Goal: Register for event/course

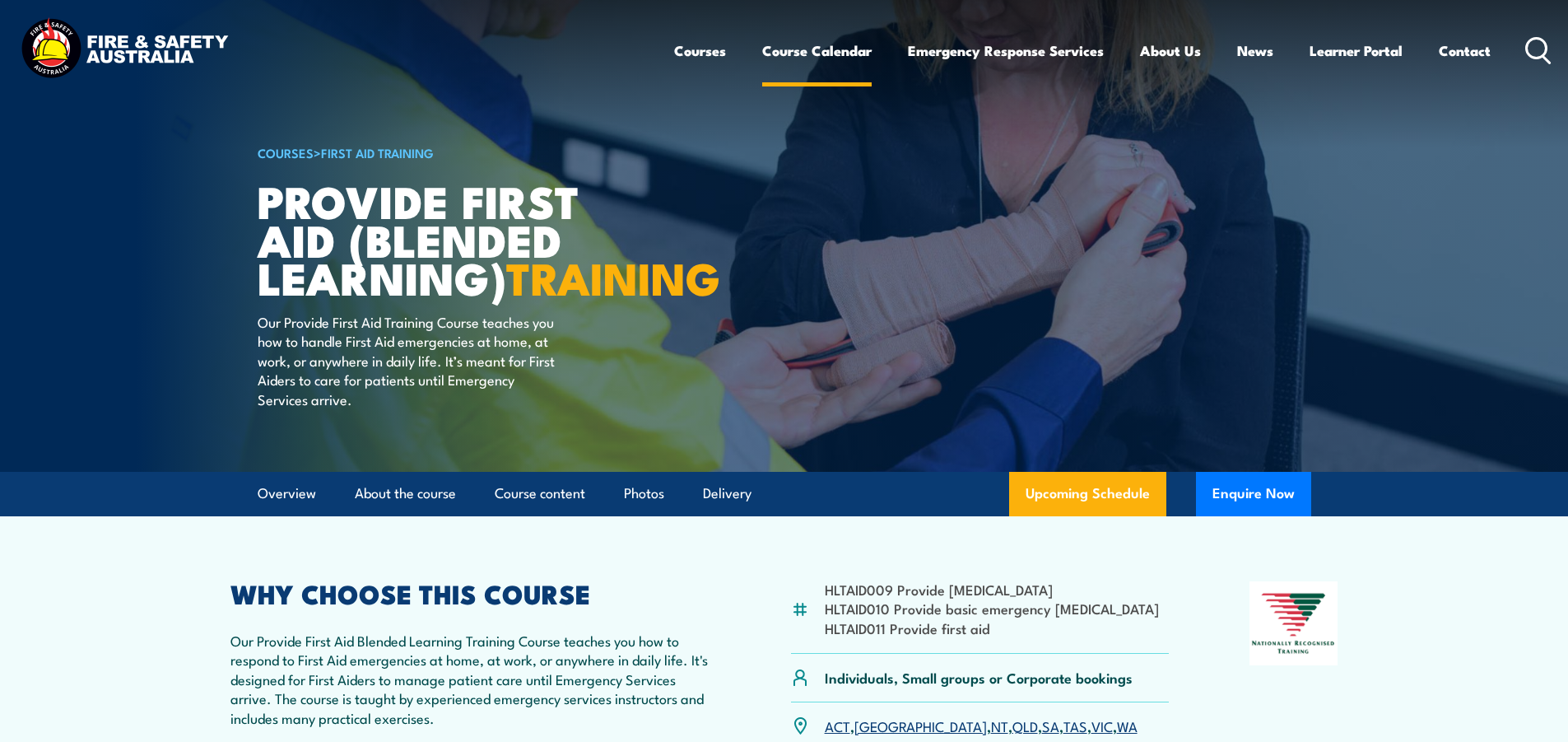
click at [833, 52] on link "Course Calendar" at bounding box center [817, 50] width 110 height 43
click at [861, 53] on link "Course Calendar" at bounding box center [817, 50] width 110 height 43
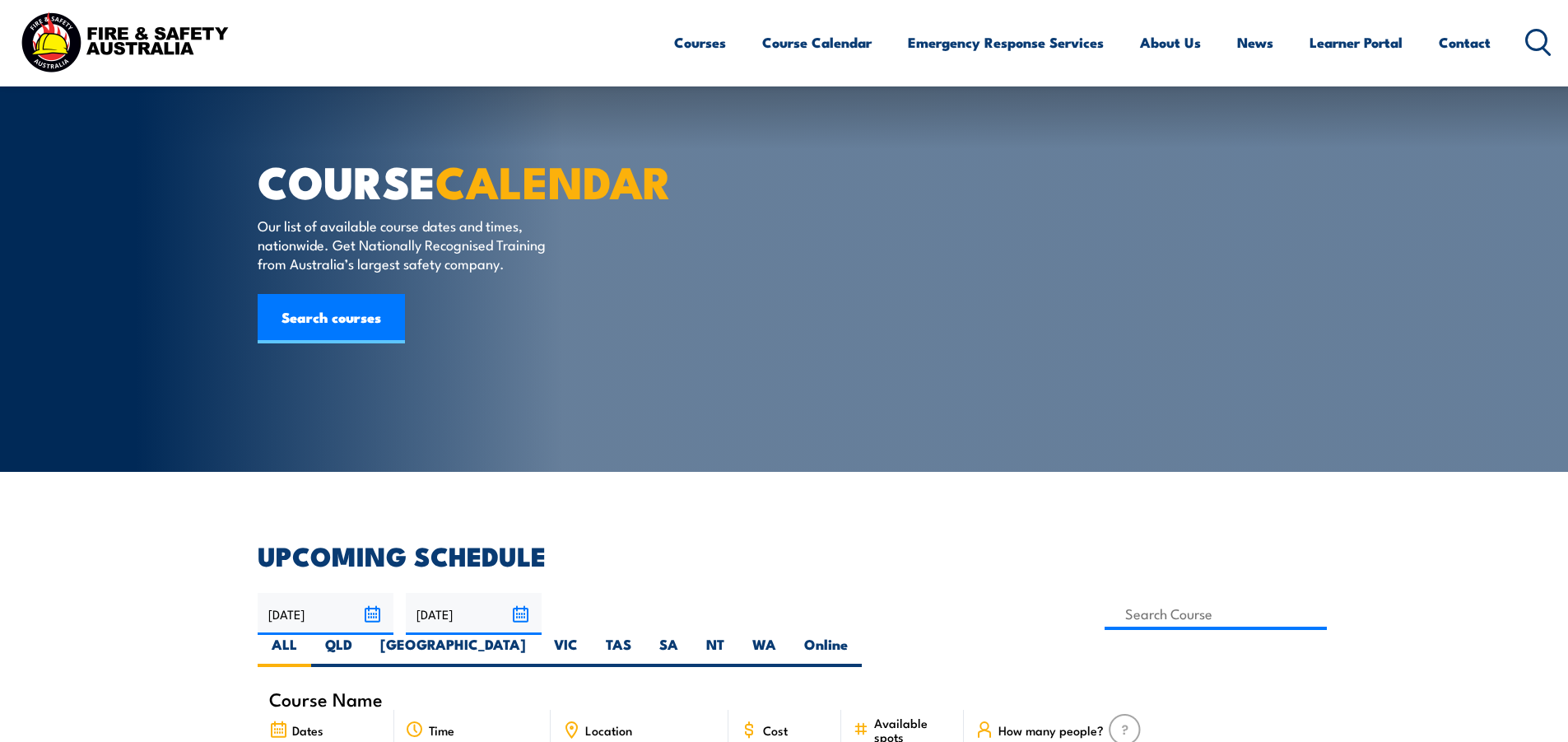
scroll to position [494, 0]
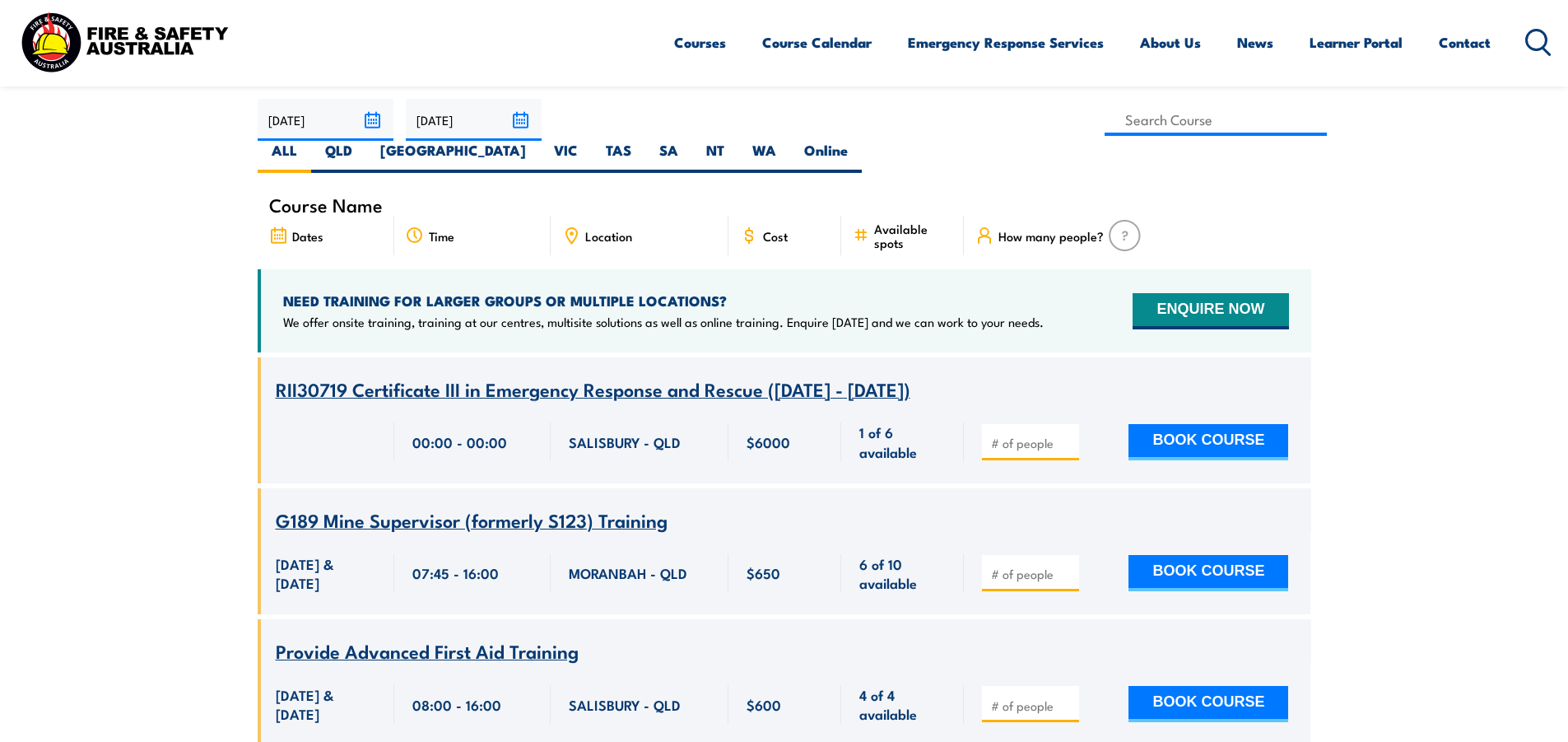
click at [614, 229] on span "Location" at bounding box center [608, 236] width 47 height 14
drag, startPoint x: 568, startPoint y: 204, endPoint x: 599, endPoint y: 141, distance: 70.2
click at [568, 226] on icon at bounding box center [571, 235] width 18 height 18
click at [1104, 127] on input at bounding box center [1216, 120] width 223 height 32
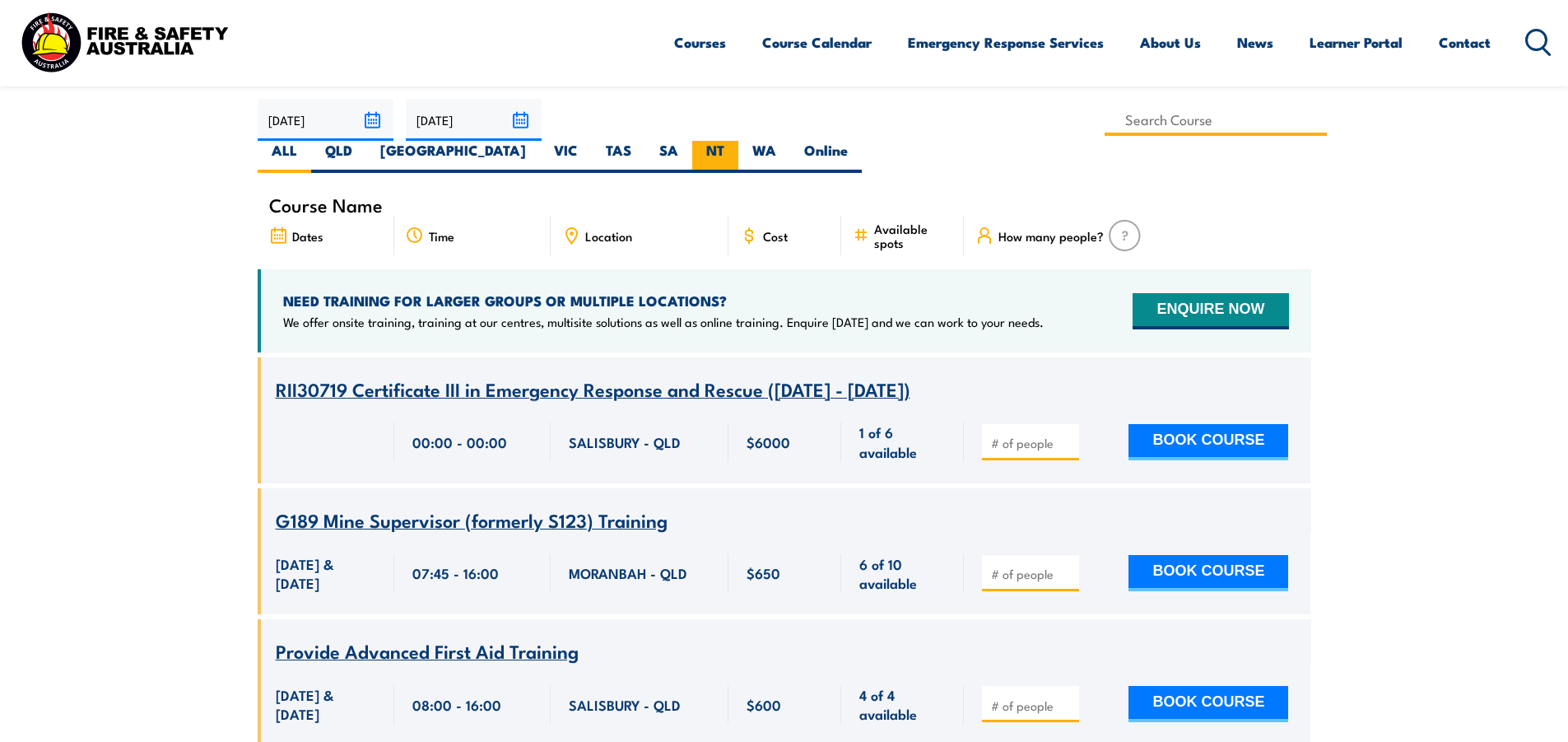
type input "Anaphylaxis Awareness Training"
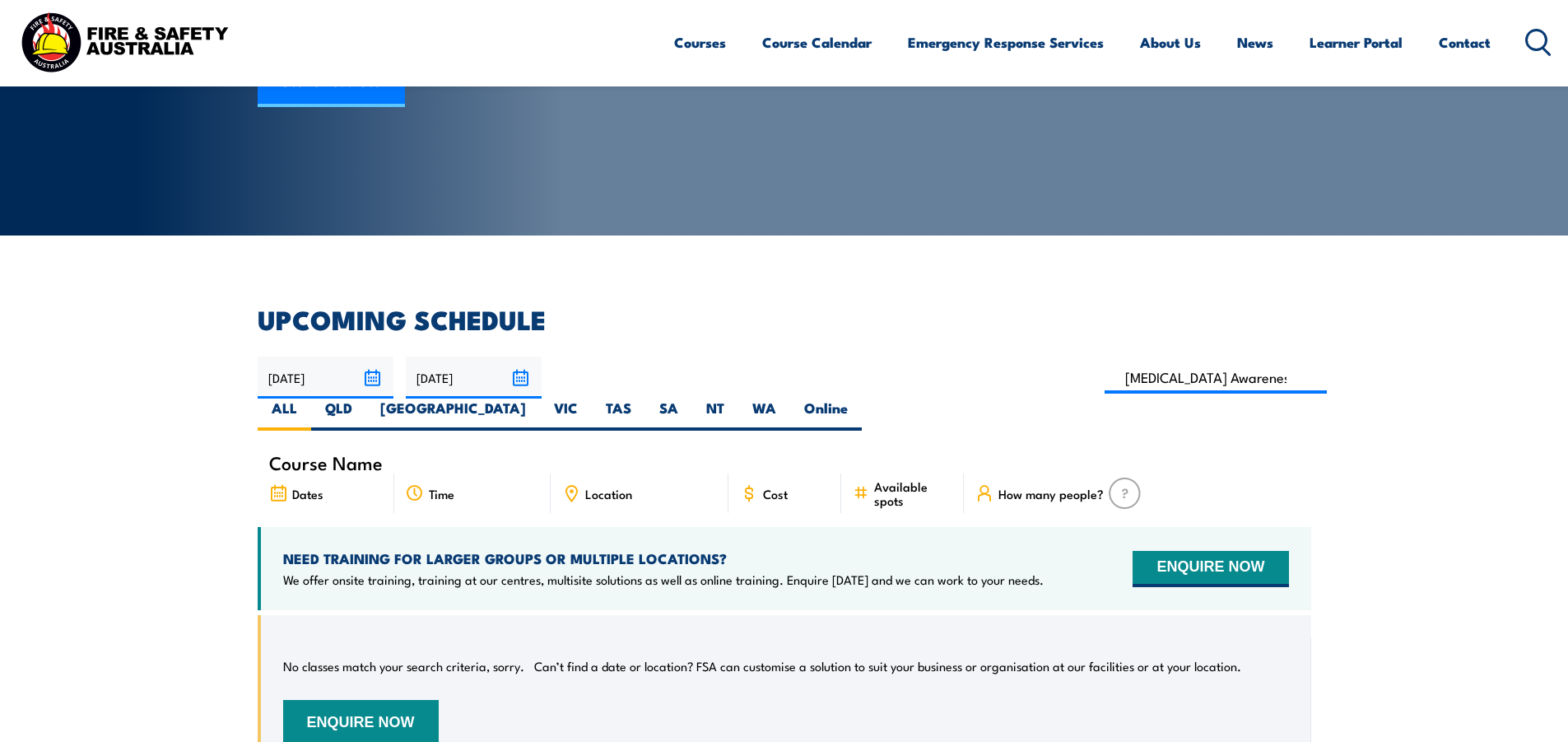
scroll to position [214, 0]
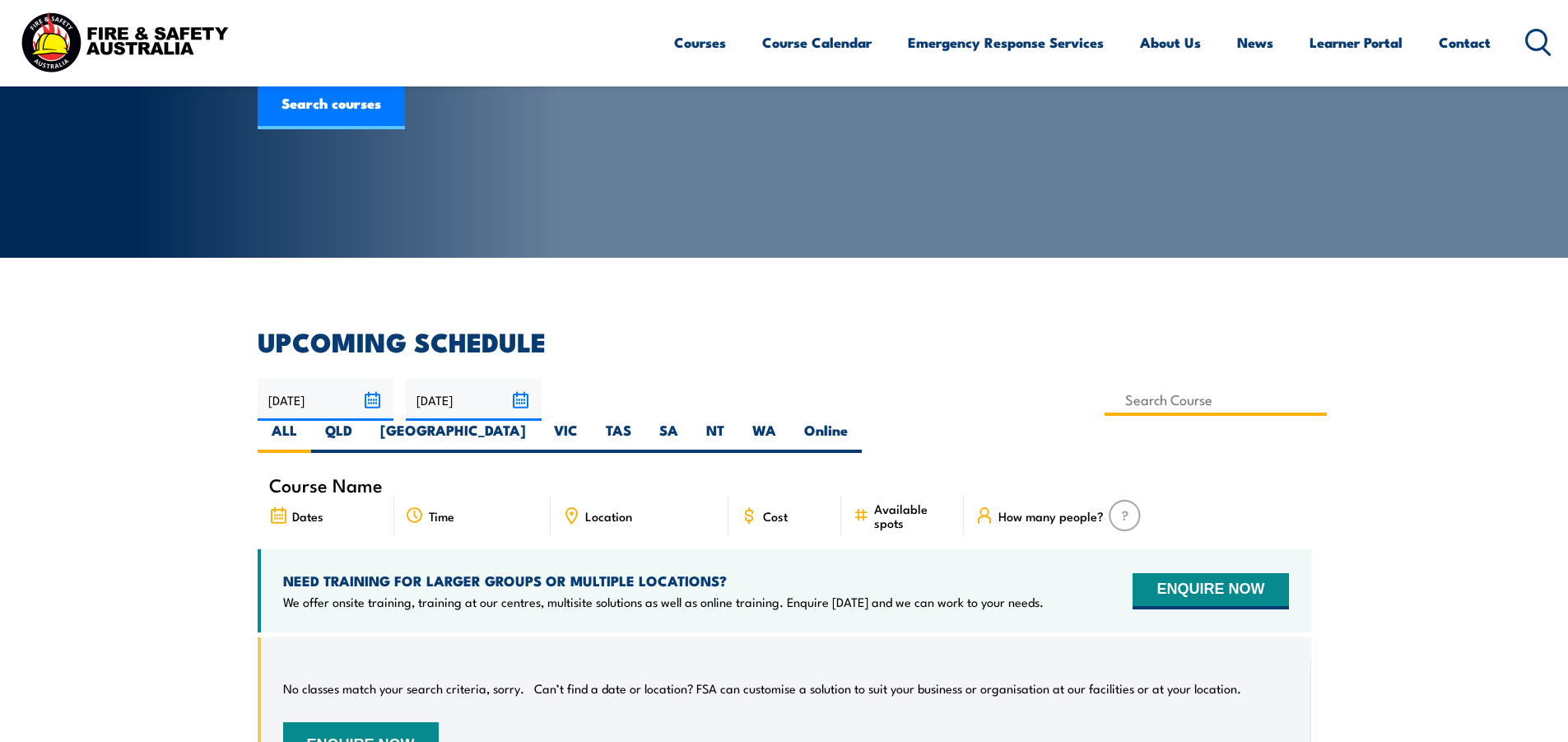
click at [1104, 400] on input at bounding box center [1216, 400] width 223 height 32
type input "Contribute to Workplace Incident Response Training"
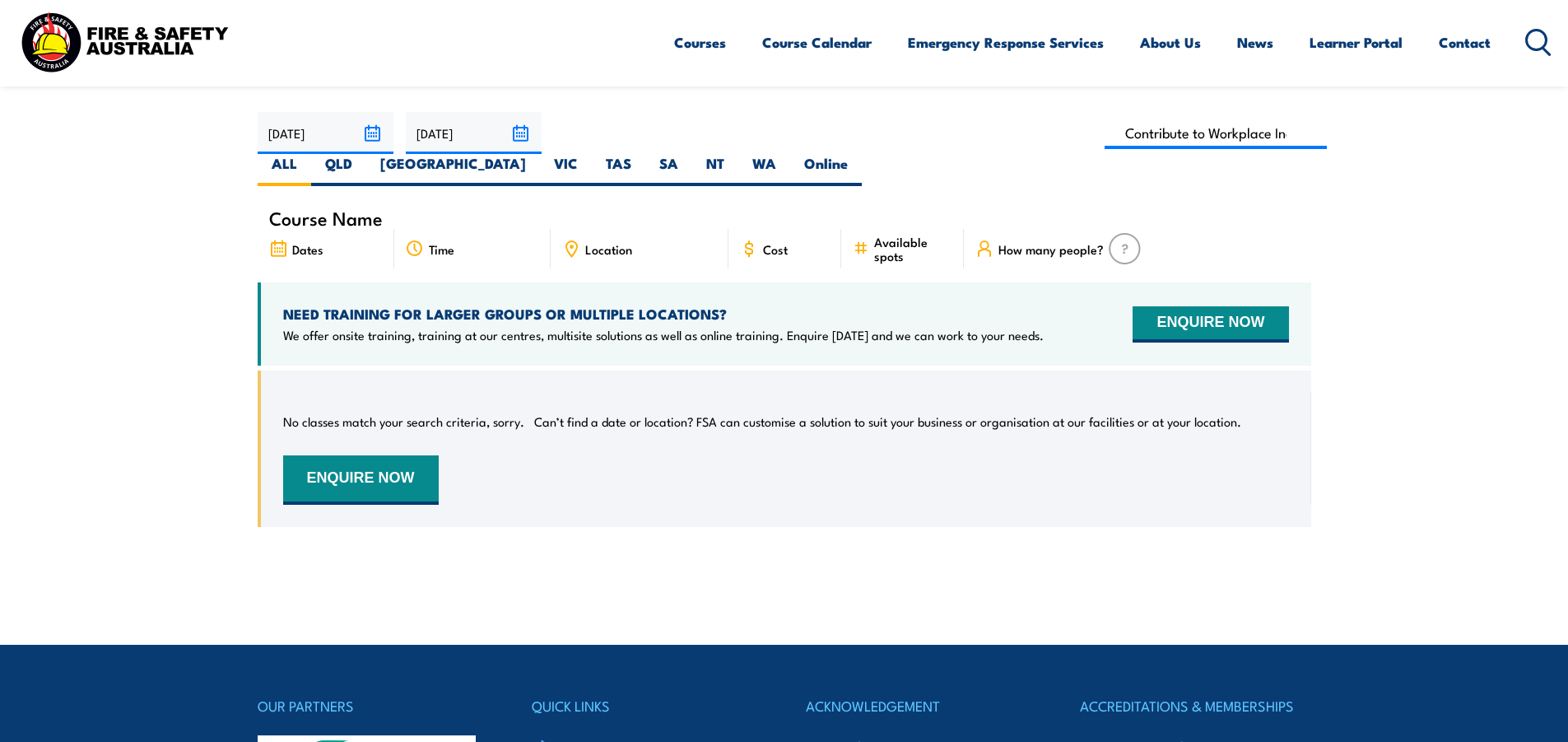
scroll to position [379, 0]
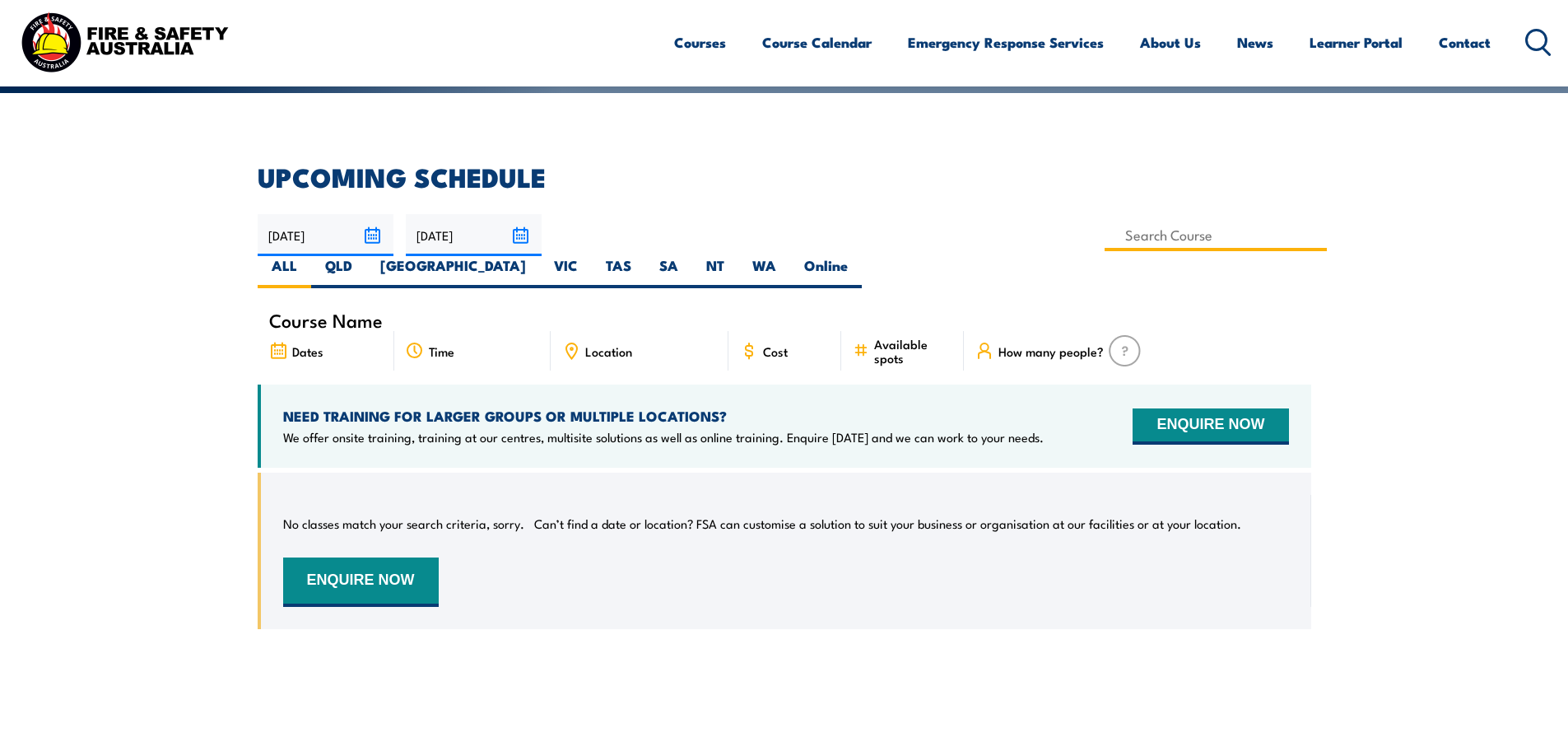
click at [1104, 231] on input at bounding box center [1216, 235] width 223 height 32
type input "Risk Assessment Training"
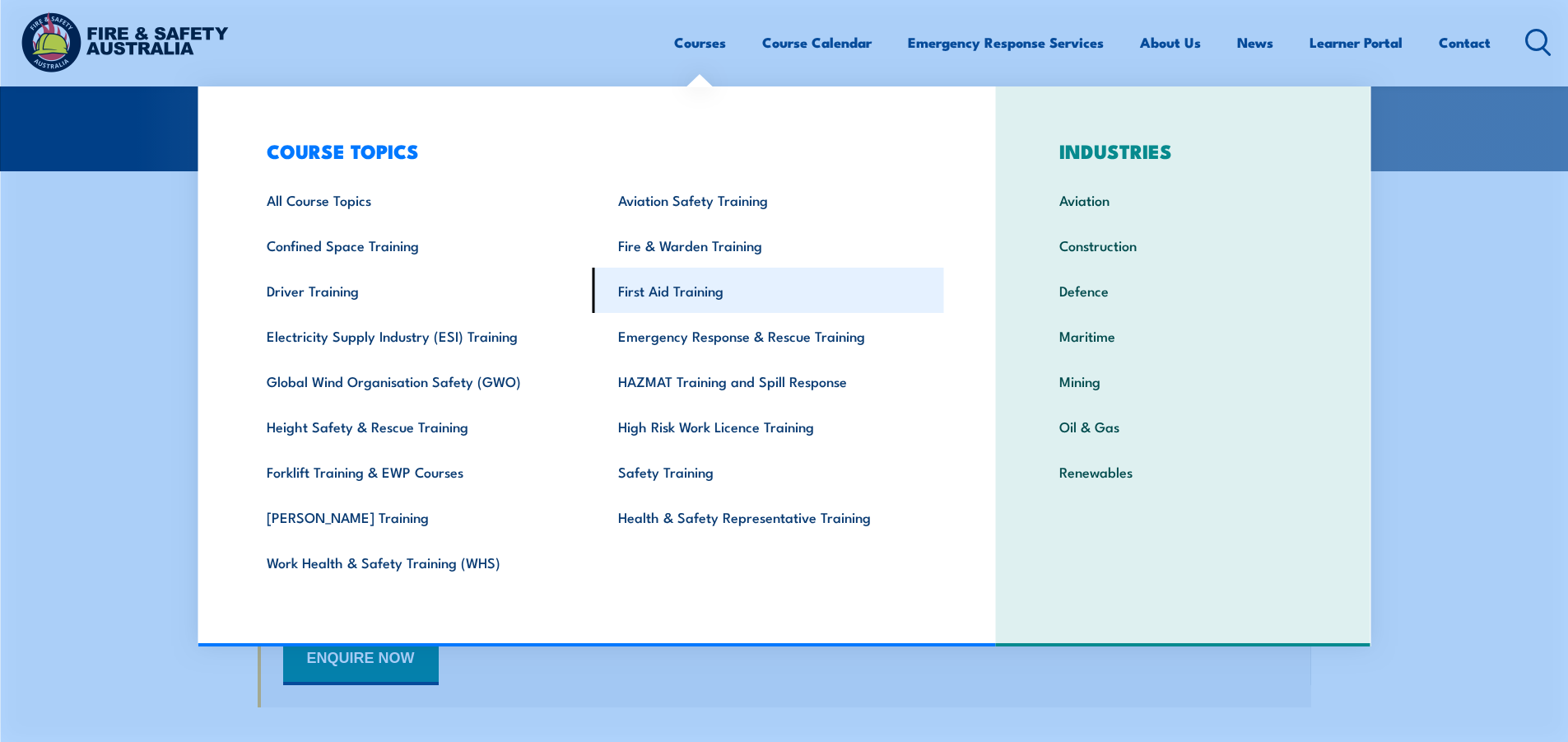
scroll to position [296, 0]
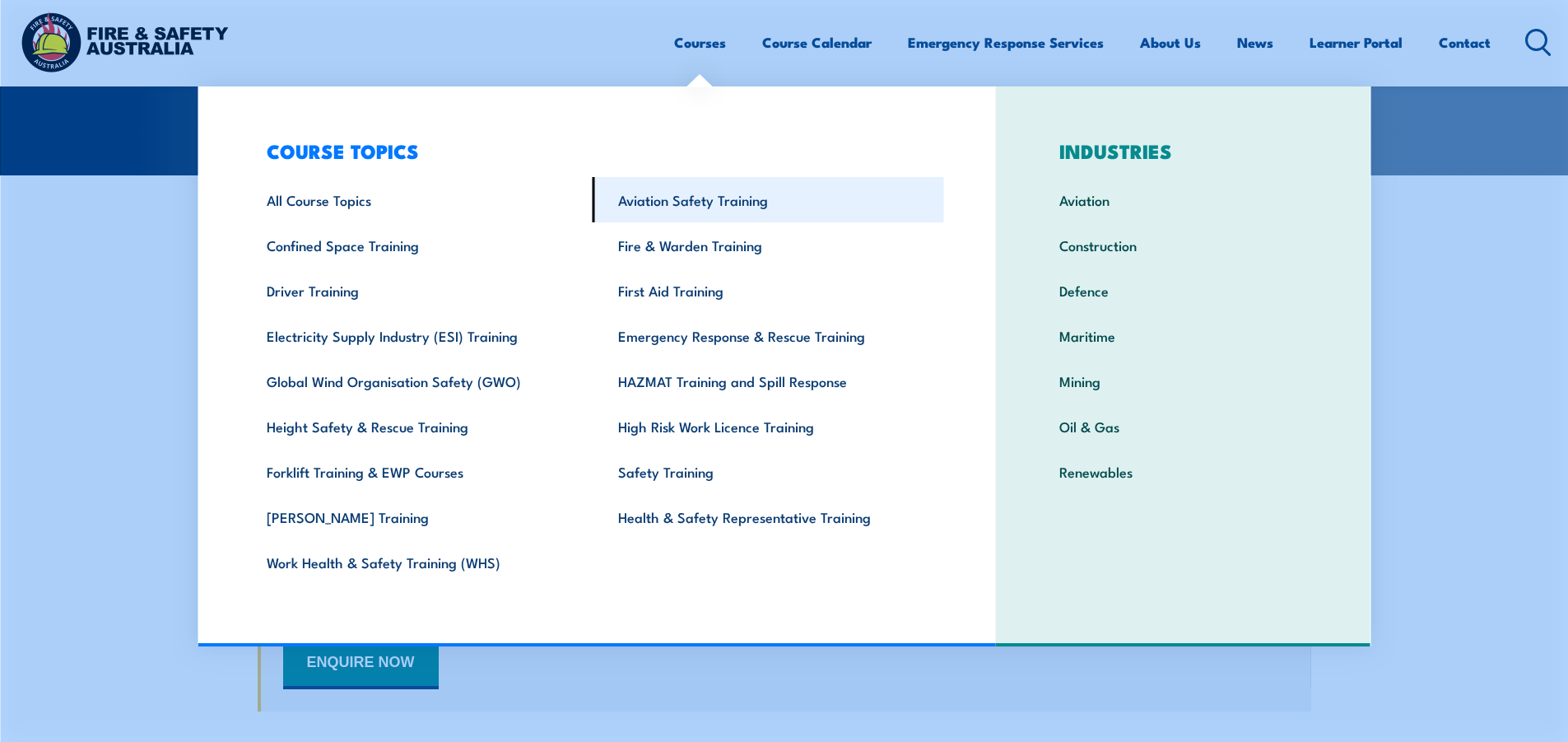
click at [668, 190] on link "Aviation Safety Training" at bounding box center [768, 199] width 351 height 45
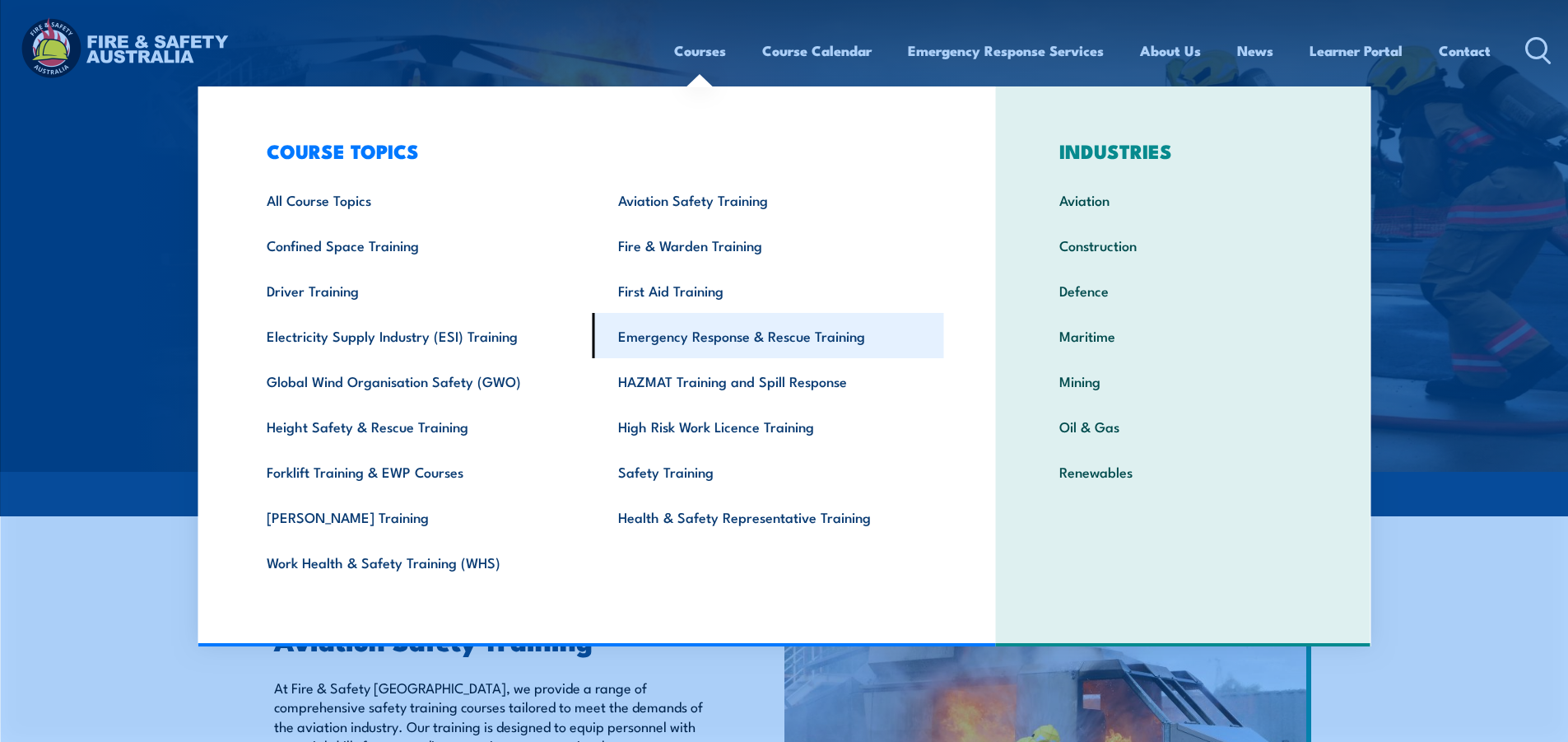
click at [795, 332] on link "Emergency Response & Rescue Training" at bounding box center [768, 335] width 351 height 45
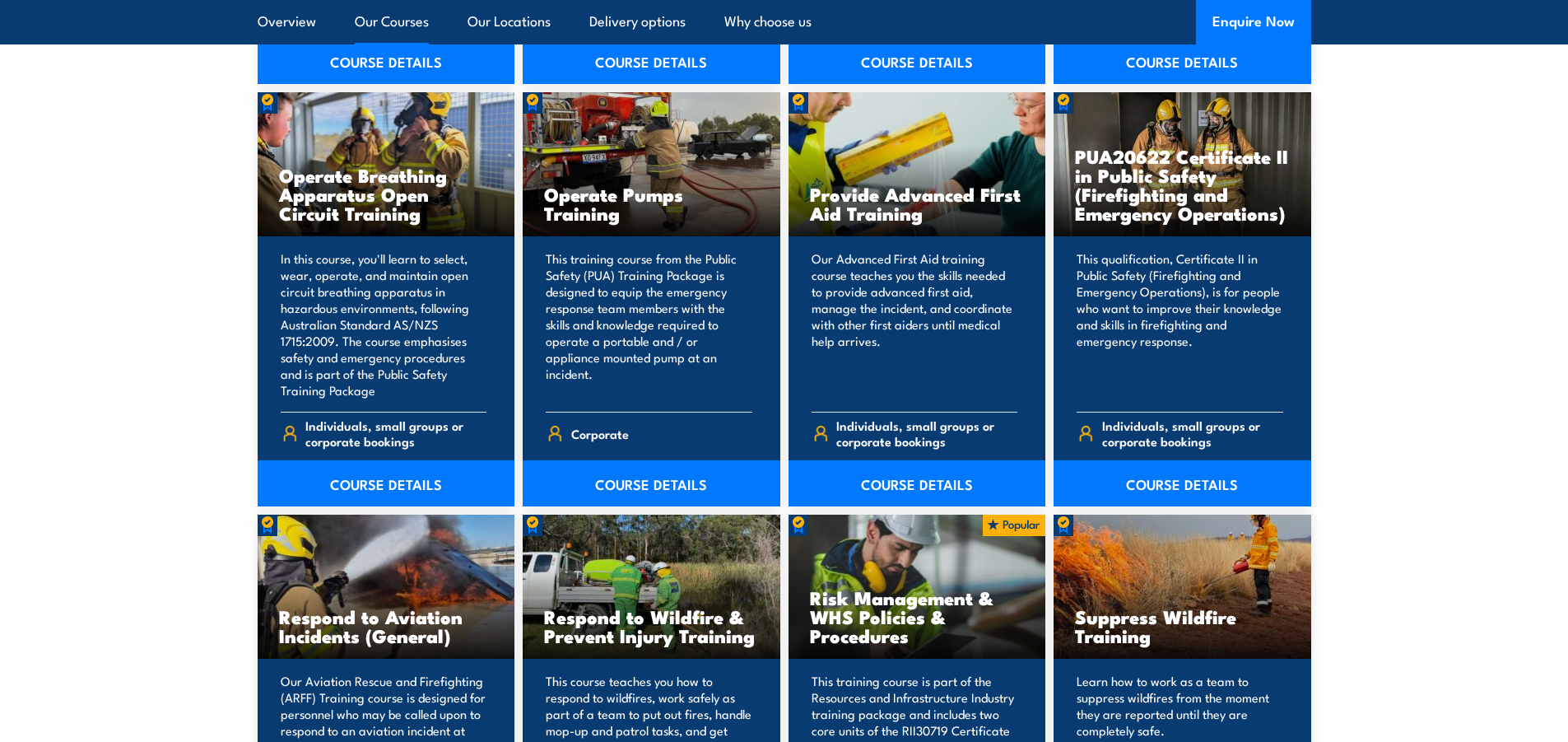
scroll to position [2140, 0]
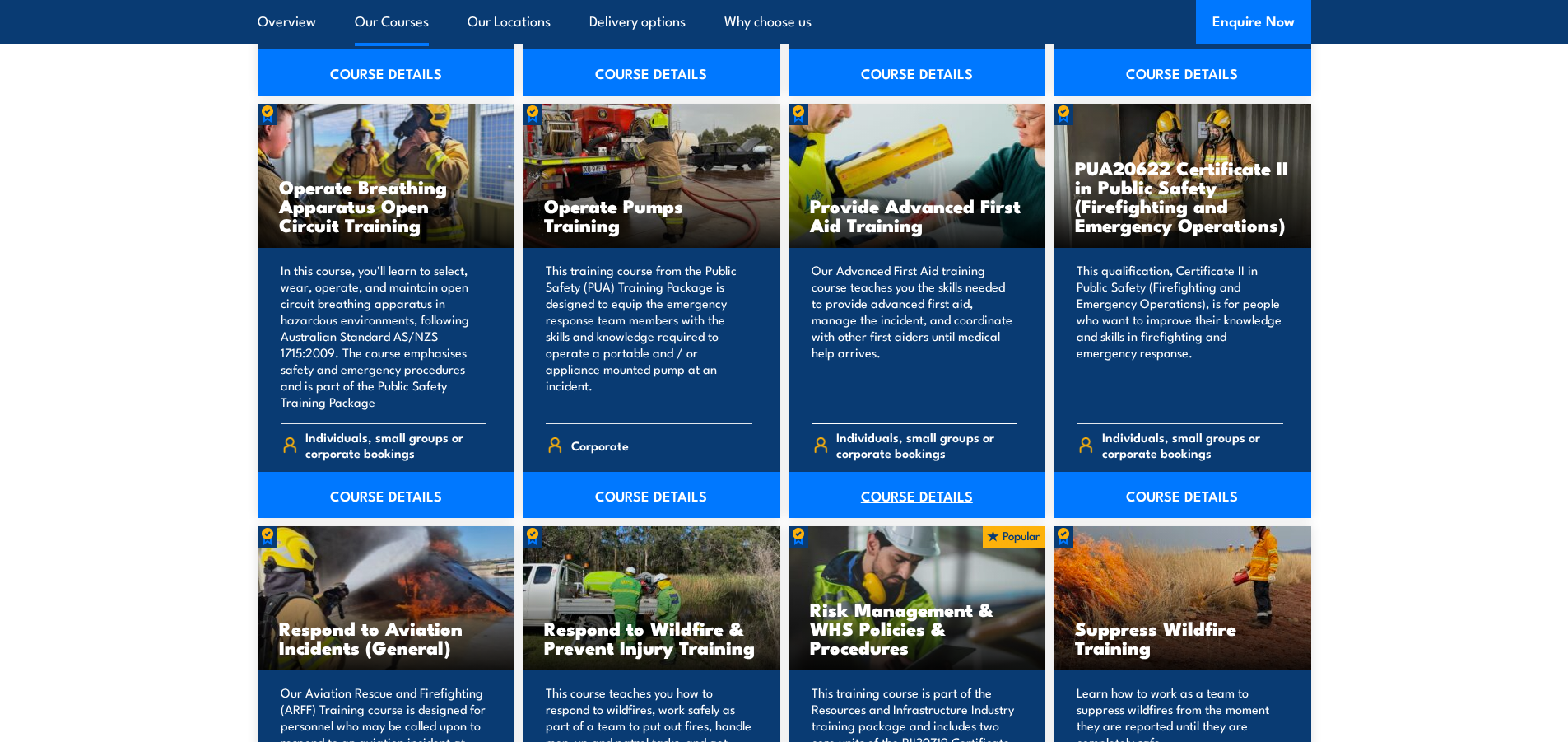
click at [879, 501] on link "COURSE DETAILS" at bounding box center [917, 494] width 258 height 46
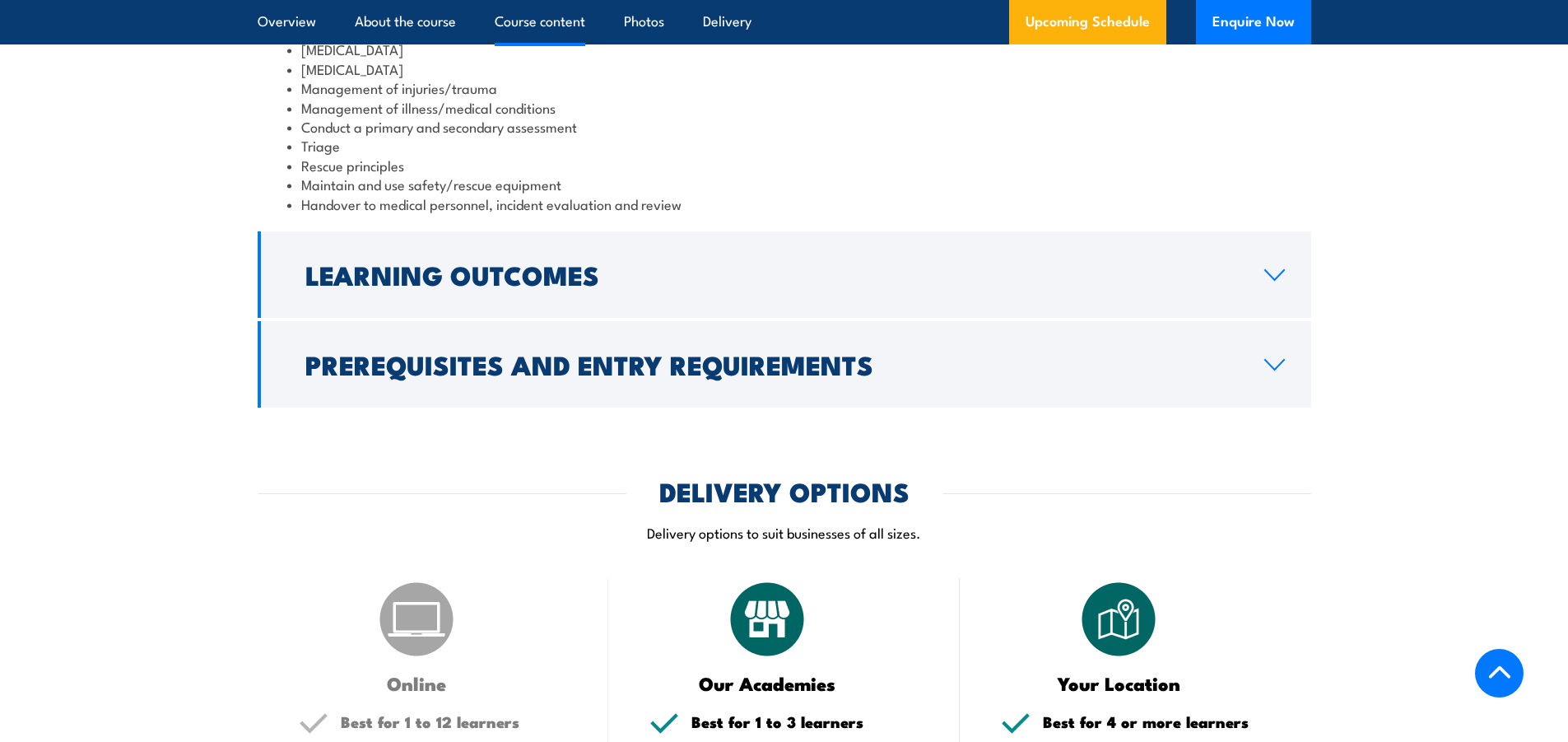
scroll to position [1070, 0]
